Goal: Task Accomplishment & Management: Manage account settings

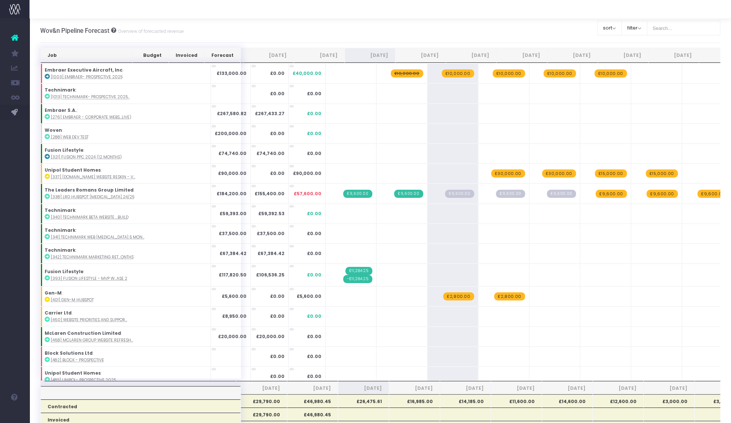
click at [391, 73] on span "£10,000.00" at bounding box center [407, 73] width 32 height 8
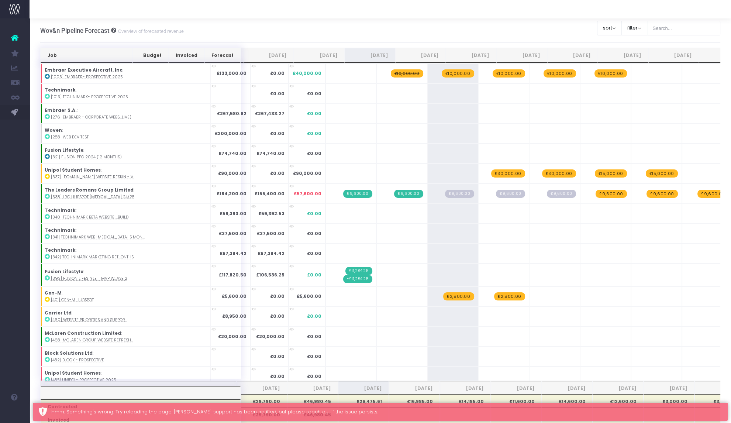
click at [391, 73] on span "£10,000.00" at bounding box center [407, 73] width 32 height 8
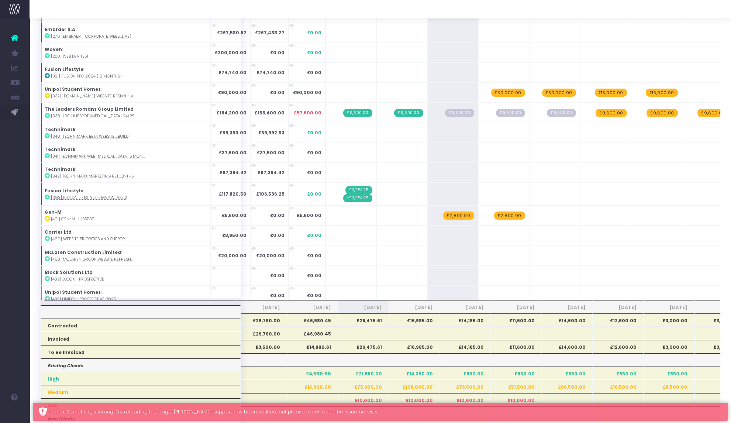
scroll to position [93, 0]
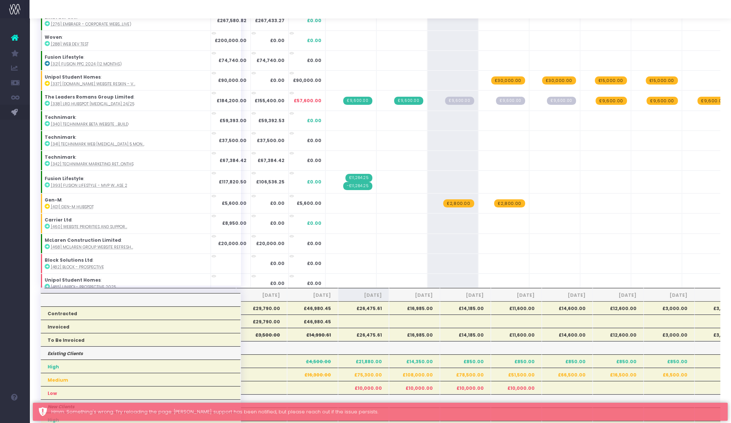
click at [445, 100] on span "£9,600.00" at bounding box center [459, 101] width 29 height 8
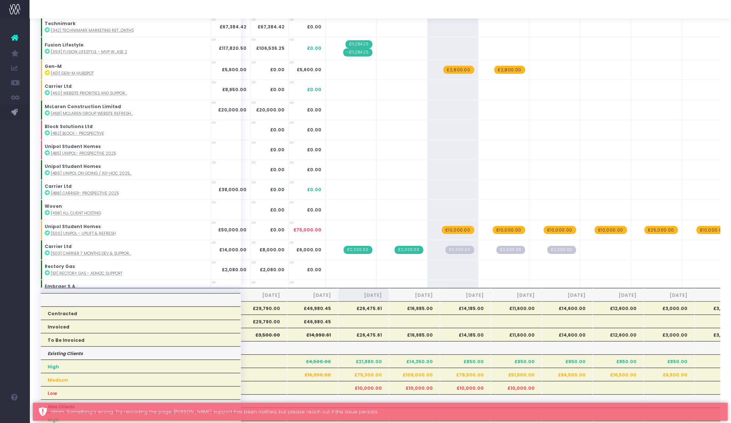
scroll to position [138, 0]
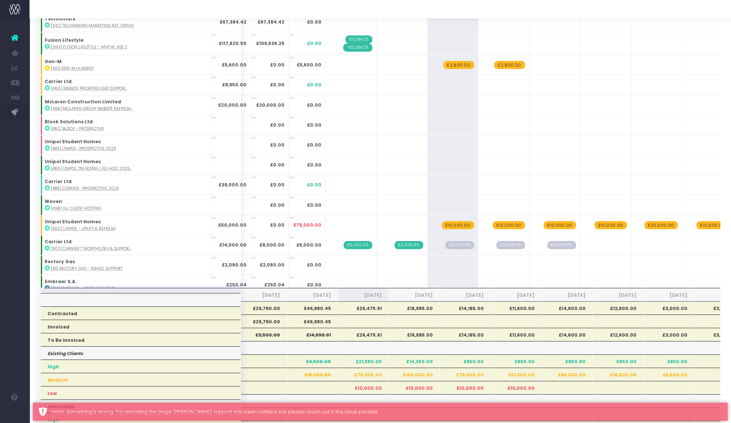
click at [443, 63] on span "£2,800.00" at bounding box center [458, 65] width 31 height 8
click at [0, 0] on span "+" at bounding box center [0, 0] width 0 height 0
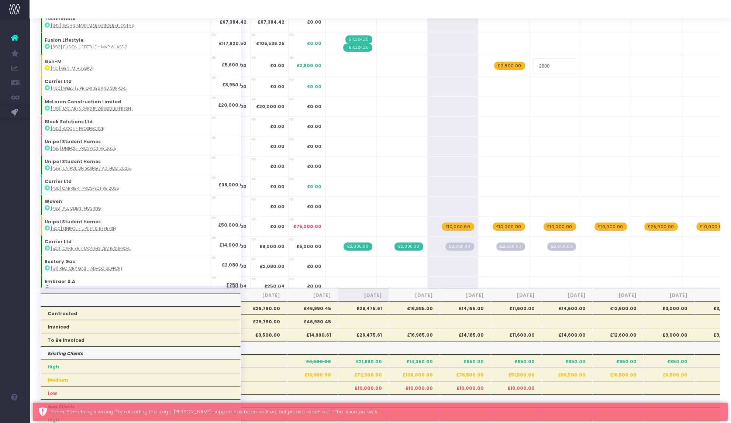
click at [315, 97] on div "Job Budget Invoiced Forecast [DATE] Aug [DATE] Oct [DATE] Dec [DATE] Feb [DATE]…" at bounding box center [380, 416] width 680 height 923
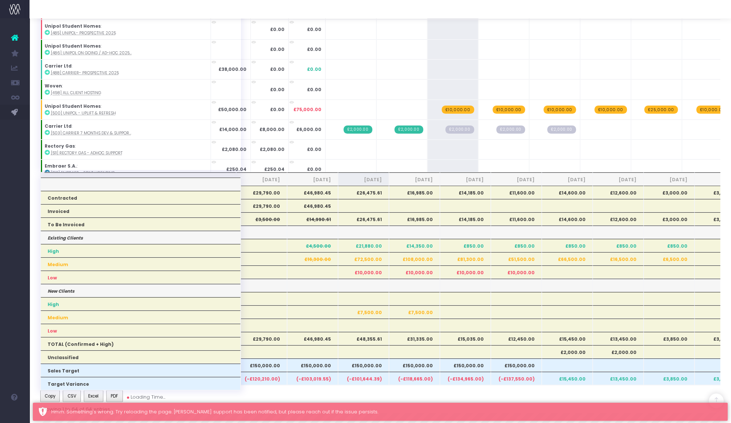
scroll to position [214, 0]
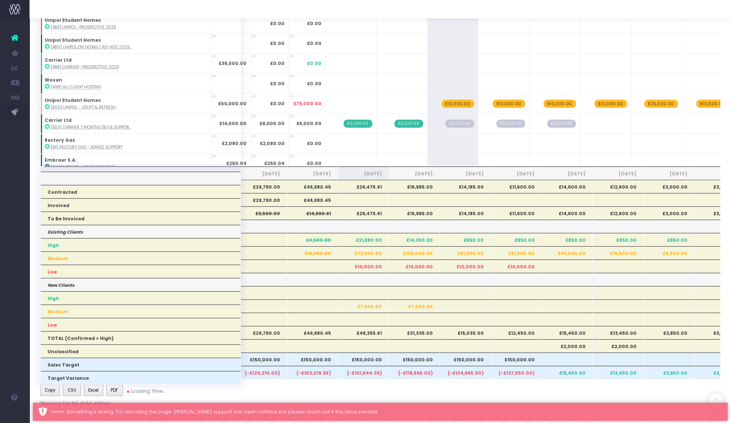
click at [442, 100] on span "£10,000.00" at bounding box center [458, 104] width 32 height 8
click at [0, 0] on span "+" at bounding box center [0, 0] width 0 height 0
type input "10000"
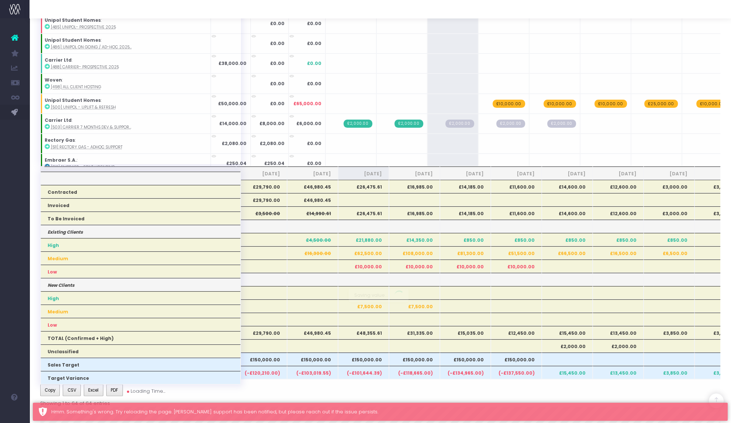
click at [365, 145] on div "Job Budget Invoiced Forecast [DATE] Aug [DATE] Oct [DATE] Dec [DATE] Feb [DATE]…" at bounding box center [380, 294] width 680 height 923
click at [445, 121] on span "£2,000.00" at bounding box center [459, 124] width 28 height 8
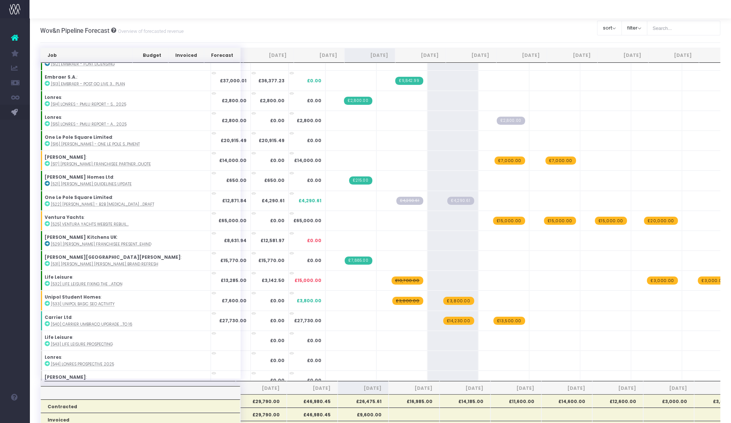
scroll to position [490, 0]
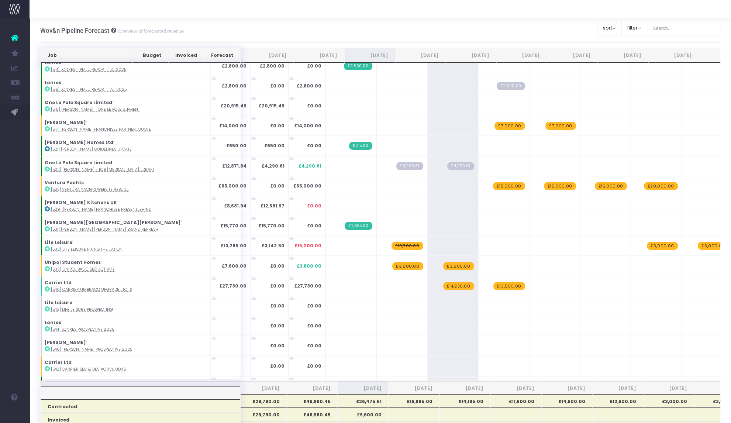
click at [391, 243] on span "£10,700.00" at bounding box center [407, 246] width 32 height 8
click at [0, 0] on span "+" at bounding box center [0, 0] width 0 height 0
type input "10700"
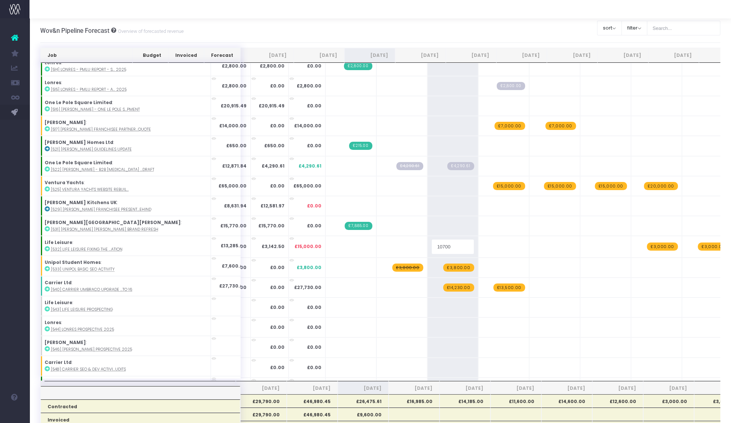
click at [392, 263] on span "£3,800.00" at bounding box center [407, 266] width 31 height 8
click at [0, 0] on span "+" at bounding box center [0, 0] width 0 height 0
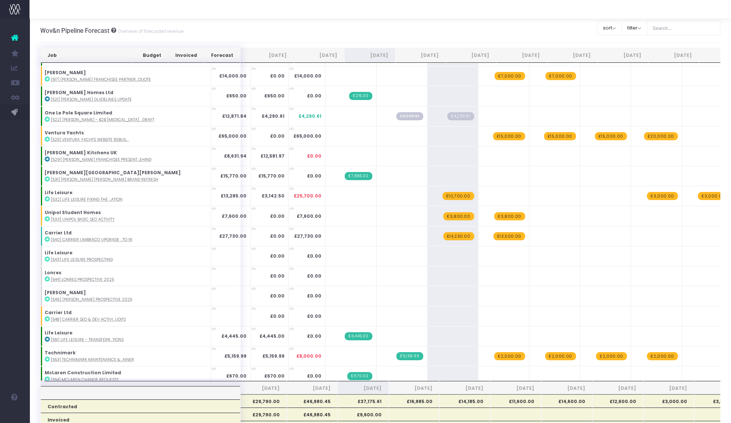
scroll to position [0, 0]
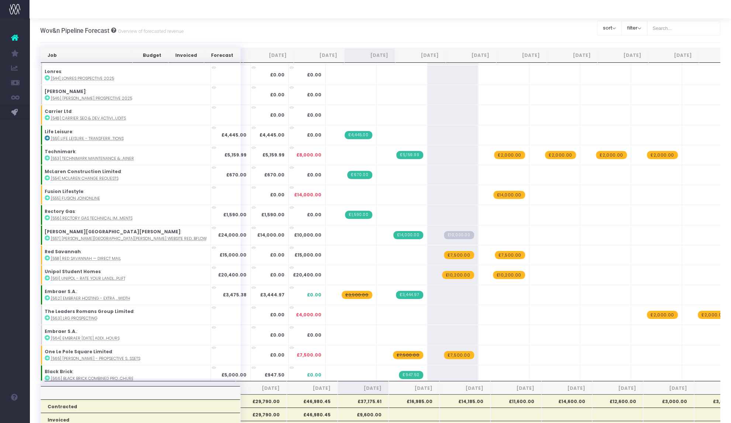
click at [442, 273] on span "£10,200.00" at bounding box center [458, 275] width 32 height 8
click at [0, 0] on span "+" at bounding box center [0, 0] width 0 height 0
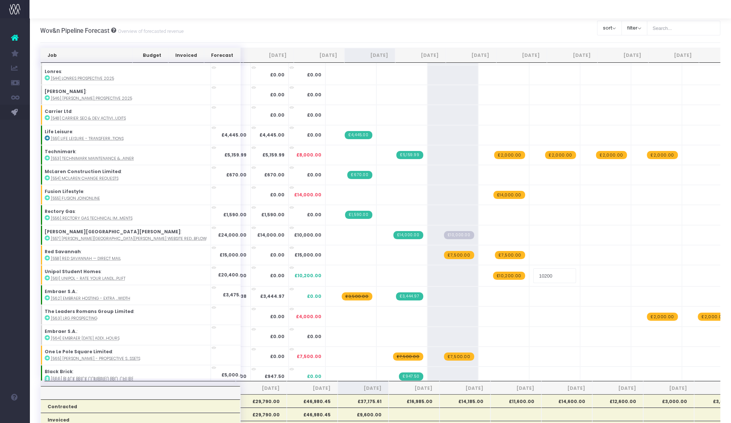
click at [533, 272] on input "10200" at bounding box center [554, 275] width 43 height 15
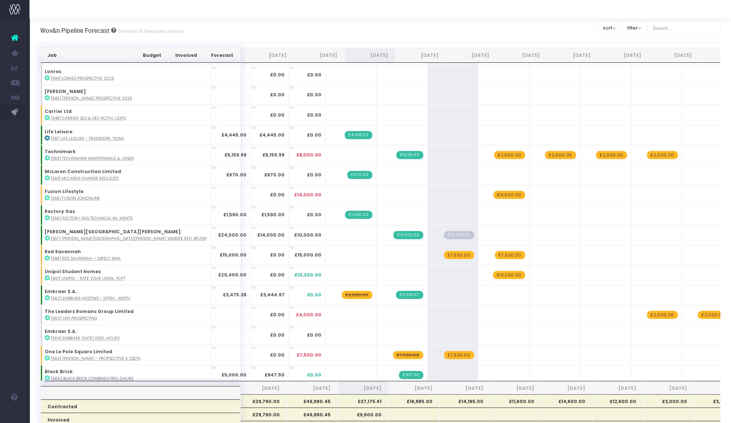
click at [0, 0] on span "+" at bounding box center [0, 0] width 0 height 0
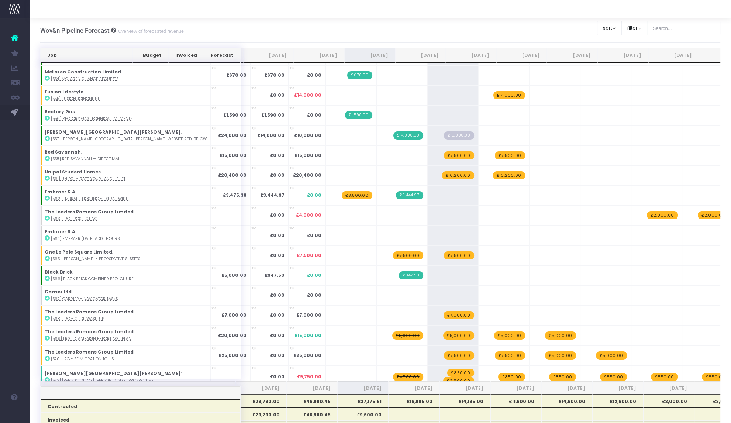
click at [393, 251] on span "£7,500.00" at bounding box center [408, 255] width 30 height 8
click at [0, 0] on span "+" at bounding box center [0, 0] width 0 height 0
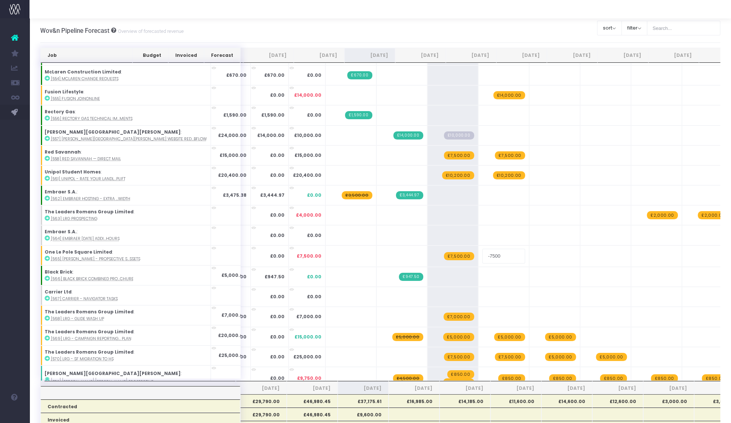
type input "7500"
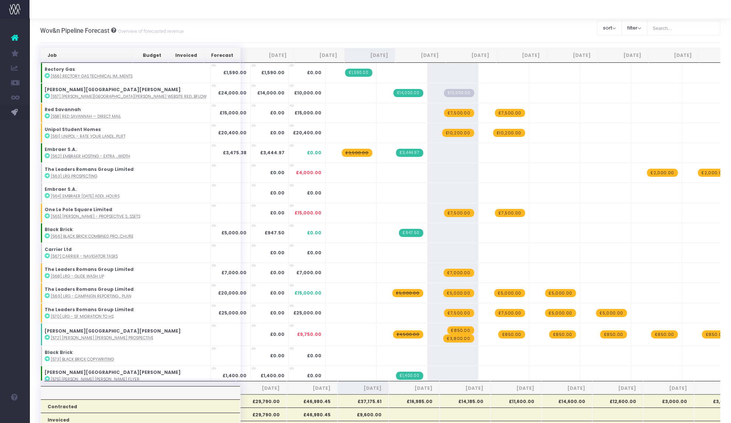
click at [392, 289] on span "£5,000.00" at bounding box center [407, 293] width 31 height 8
click at [0, 0] on span "+" at bounding box center [0, 0] width 0 height 0
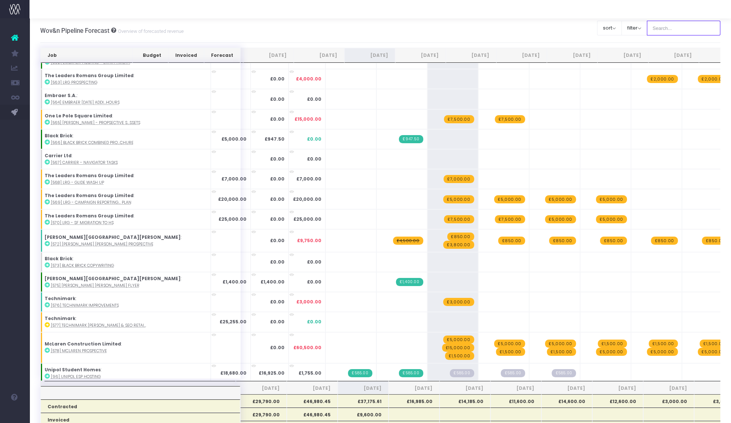
click at [675, 32] on input "text" at bounding box center [684, 28] width 74 height 15
type input "carrier"
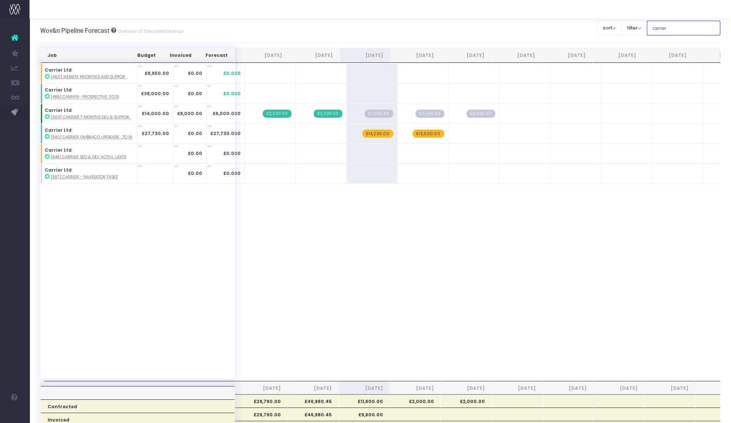
click at [664, 30] on input "carrier" at bounding box center [684, 28] width 74 height 15
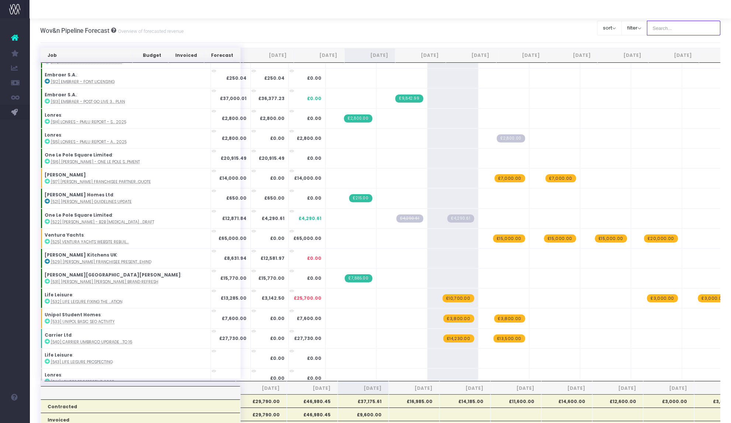
scroll to position [485, 0]
